Goal: Find specific page/section: Find specific page/section

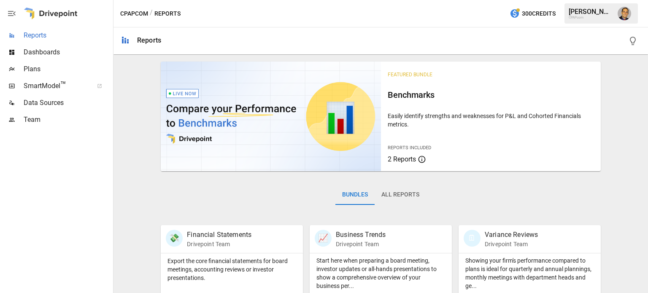
click at [55, 35] on span "Reports" at bounding box center [68, 35] width 88 height 10
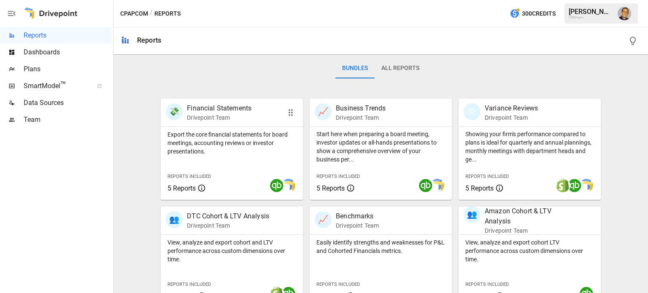
click at [226, 163] on div "Export the core financial statements for board meetings, accounting reviews or …" at bounding box center [232, 163] width 142 height 73
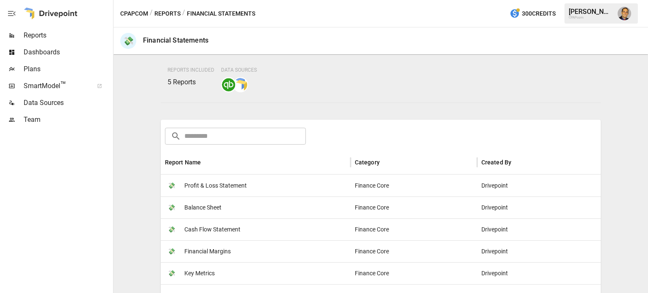
scroll to position [169, 0]
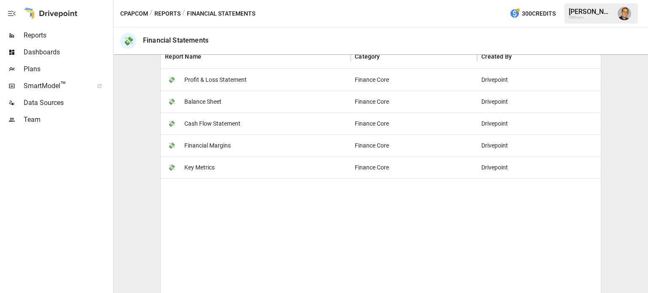
click at [204, 145] on span "Financial Margins" at bounding box center [207, 146] width 46 height 22
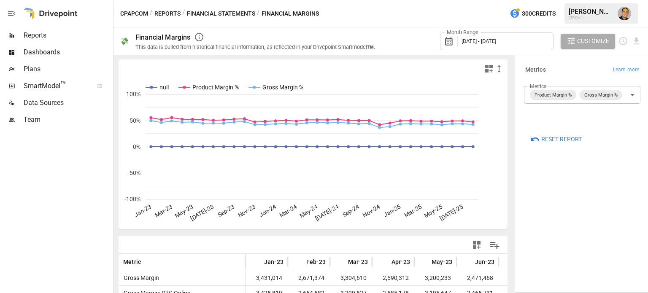
click at [633, 0] on body "Reports Dashboards Plans SmartModel ™ Data Sources Team CPAPcom / Reports / Fin…" at bounding box center [324, 0] width 648 height 0
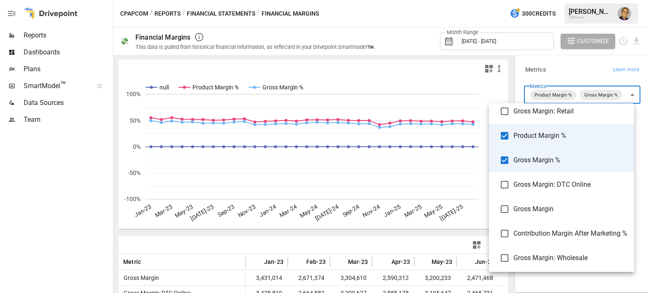
scroll to position [173, 0]
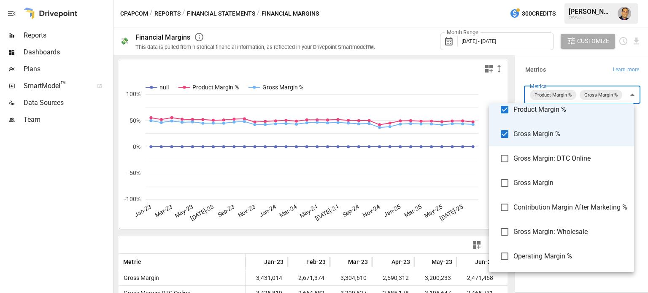
click at [57, 233] on div at bounding box center [324, 146] width 648 height 293
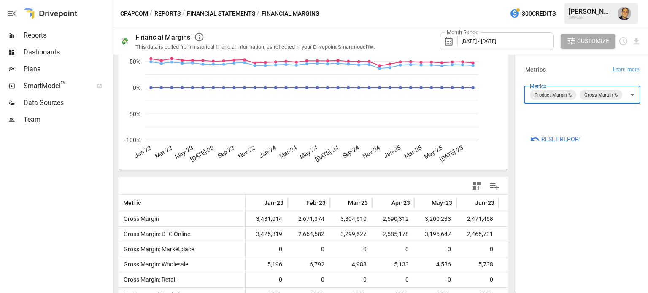
scroll to position [0, 0]
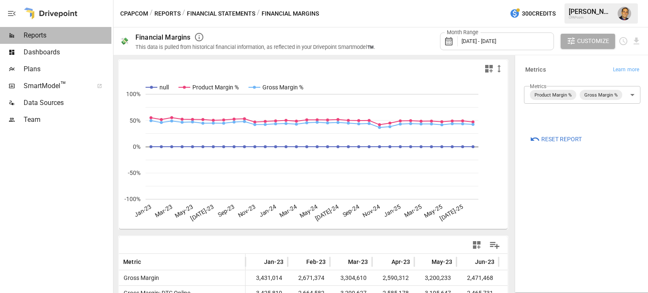
click at [47, 38] on span "Reports" at bounding box center [68, 35] width 88 height 10
